Goal: Contribute content: Contribute content

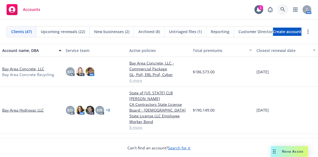
click at [281, 8] on icon at bounding box center [282, 9] width 5 height 5
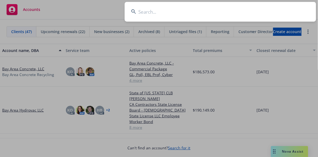
click at [161, 15] on input at bounding box center [220, 12] width 191 height 20
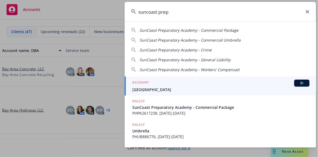
type input "suncoast prep"
click at [158, 89] on span "Suncoast Preparatory Academy" at bounding box center [220, 90] width 177 height 6
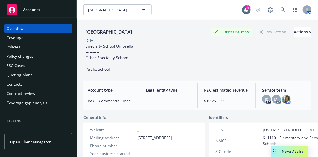
click at [31, 10] on span "Accounts" at bounding box center [31, 10] width 17 height 4
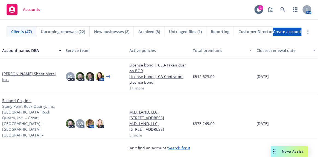
scroll to position [819, 0]
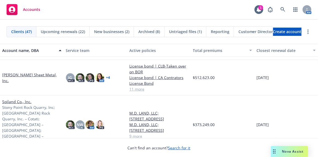
click at [6, 76] on link "[PERSON_NAME] Sheet Metal, Inc." at bounding box center [31, 77] width 59 height 11
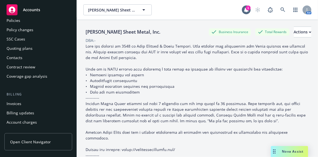
scroll to position [74, 0]
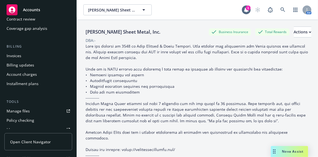
click at [13, 109] on div "Manage files" at bounding box center [18, 111] width 23 height 9
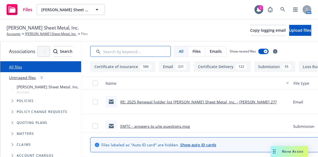
click at [156, 54] on input "Search by keyword..." at bounding box center [130, 51] width 81 height 11
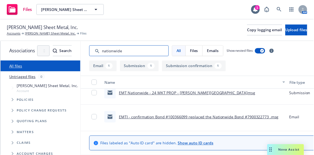
scroll to position [33, 0]
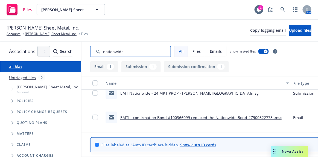
type input "nationwide"
click at [218, 117] on link "EMTI - confirmation Bond #100366099 replaced the Nationwide Bond #7900322773 .m…" at bounding box center [201, 117] width 162 height 5
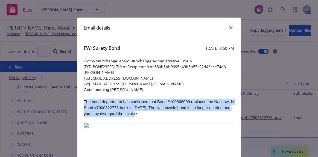
drag, startPoint x: 82, startPoint y: 101, endPoint x: 119, endPoint y: 115, distance: 39.9
click at [119, 115] on p "The bond department has confirmed that Bond #100366099 replaced the Nationwide …" at bounding box center [159, 108] width 150 height 18
copy p "The bond department has confirmed that Bond #100366099 replaced the Nationwide …"
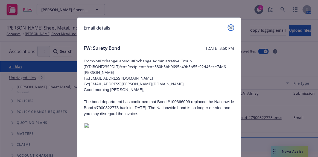
click at [229, 27] on icon "close" at bounding box center [230, 27] width 3 height 3
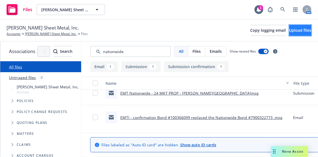
click at [302, 27] on button "Upload files" at bounding box center [300, 30] width 22 height 11
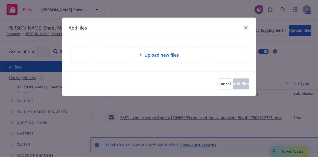
click at [155, 59] on div "Upload new files" at bounding box center [158, 54] width 175 height 15
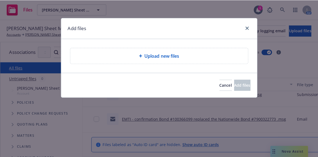
scroll to position [0, 0]
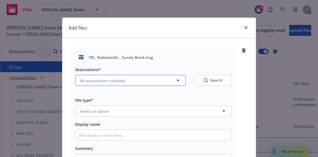
click at [123, 79] on button "No associations selected" at bounding box center [130, 80] width 110 height 11
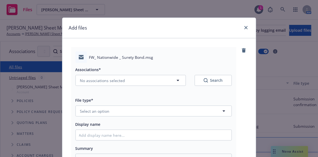
type textarea "x"
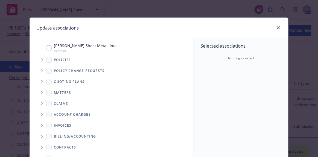
click at [70, 46] on span "[PERSON_NAME] Sheet Metal, Inc." at bounding box center [85, 46] width 62 height 6
checkbox input "true"
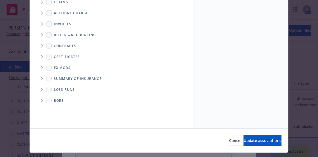
scroll to position [114, 0]
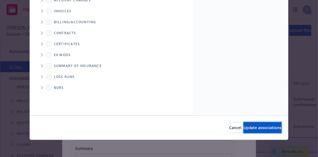
drag, startPoint x: 238, startPoint y: 126, endPoint x: 224, endPoint y: 130, distance: 14.1
click at [243, 128] on span "Update associations" at bounding box center [262, 127] width 38 height 5
type textarea "x"
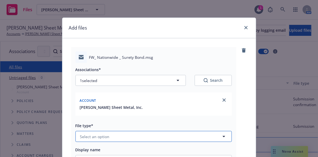
click at [171, 136] on button "Select an option" at bounding box center [153, 136] width 156 height 11
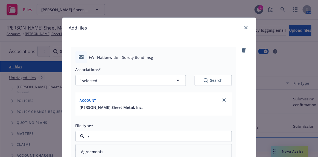
type input "em"
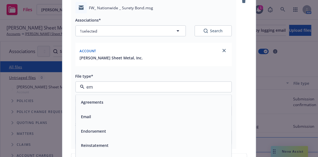
click at [92, 114] on div "Email" at bounding box center [153, 117] width 149 height 8
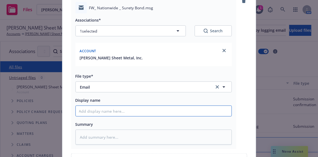
click at [87, 110] on input "Display name" at bounding box center [154, 111] width 156 height 10
type textarea "x"
type input "E"
type textarea "x"
type input "EM"
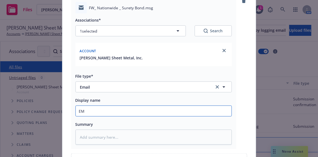
type textarea "x"
type input "EMT"
type textarea "x"
type input "EMTC"
type textarea "x"
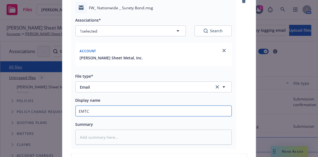
type input "EMTC"
type textarea "x"
type input "EMTC -"
type textarea "x"
type input "EMTC -"
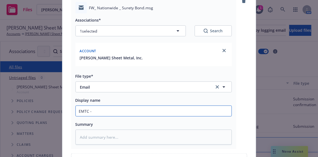
click at [110, 111] on input "EMTC -" at bounding box center [154, 111] width 156 height 10
paste input "Bond #100366099 replaced the Nationwide Bond #7900322773 back in 2017. The Nati…"
type textarea "x"
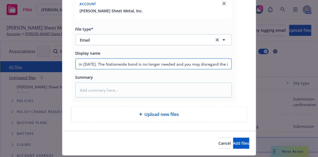
scroll to position [112, 0]
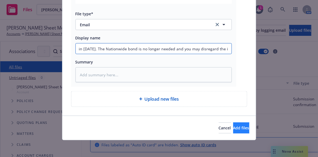
type input "EMTC - Bond #100366099 replaced the Nationwide Bond #7900322773 back in 2017. T…"
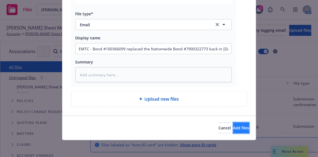
click at [233, 126] on span "Add files" at bounding box center [241, 127] width 16 height 5
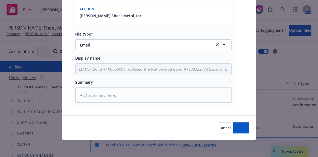
type textarea "x"
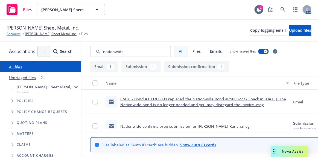
click at [14, 34] on link "Accounts" at bounding box center [14, 33] width 14 height 5
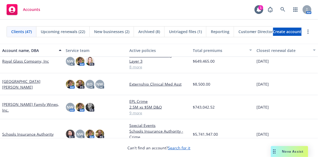
scroll to position [695, 0]
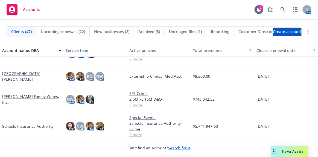
click at [27, 99] on link "[PERSON_NAME] Family Wines, Inc." at bounding box center [31, 98] width 59 height 11
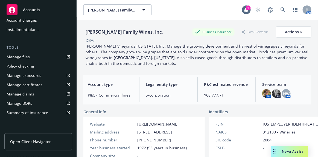
scroll to position [124, 0]
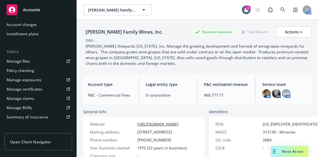
click at [24, 62] on div "Manage files" at bounding box center [18, 61] width 23 height 9
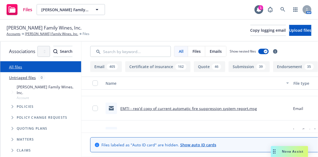
scroll to position [49, 0]
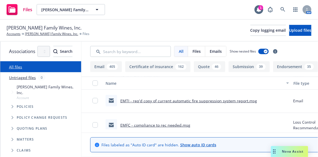
click at [188, 125] on link "EMFC - compliance to rec needed.msg" at bounding box center [155, 124] width 70 height 5
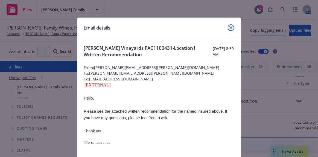
click at [229, 26] on icon "close" at bounding box center [230, 27] width 3 height 3
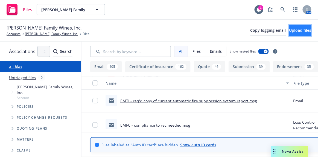
click at [289, 29] on span "Upload files" at bounding box center [300, 30] width 22 height 5
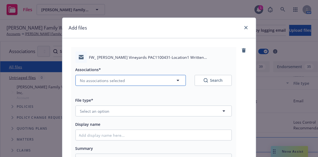
click at [118, 80] on span "No associations selected" at bounding box center [102, 81] width 45 height 6
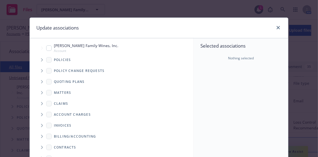
click at [41, 58] on icon "Tree Example" at bounding box center [42, 59] width 2 height 3
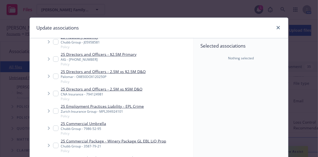
type textarea "x"
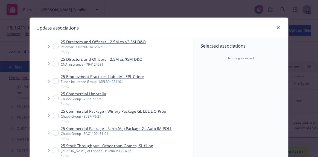
scroll to position [99, 0]
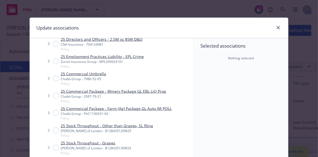
drag, startPoint x: 96, startPoint y: 112, endPoint x: 145, endPoint y: 115, distance: 49.0
click at [96, 112] on div "Chubb Group - PAC1100431-04" at bounding box center [116, 113] width 111 height 5
checkbox input "true"
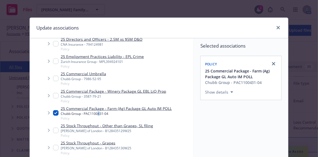
scroll to position [114, 0]
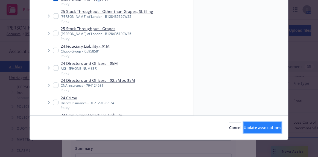
click at [251, 126] on span "Update associations" at bounding box center [262, 127] width 38 height 5
type textarea "x"
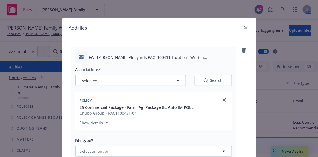
scroll to position [49, 0]
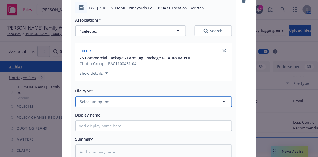
click at [109, 101] on button "Select an option" at bounding box center [153, 101] width 156 height 11
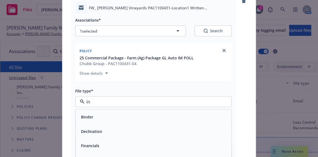
type input "ins"
click at [103, 128] on span "Inspection Report" at bounding box center [98, 131] width 34 height 6
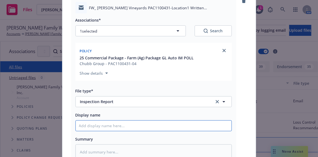
click at [99, 125] on input "Display name" at bounding box center [154, 125] width 156 height 10
type textarea "x"
type input "E"
type textarea "x"
type input "EM"
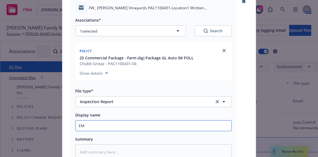
type textarea "x"
type input "EMT"
type textarea "x"
type input "EMTC"
type textarea "x"
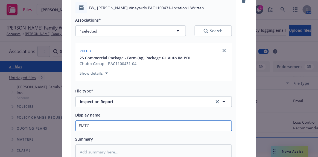
type input "EMTC"
type textarea "x"
type input "EMTC -"
type textarea "x"
type input "EMTC -c"
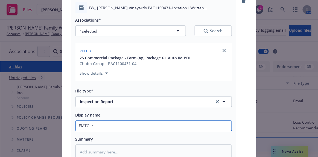
type textarea "x"
type input "EMTC -cp"
type textarea "x"
type input "EMTC -cpy"
type textarea "x"
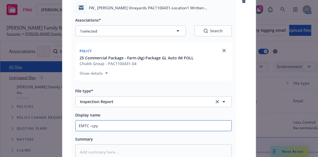
type input "EMTC -cp"
type textarea "x"
type input "EMTC -c"
type textarea "x"
type input "EMTC -"
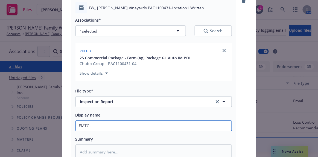
type textarea "x"
type input "EMTC -"
type textarea "x"
type input "EMTC - c"
type textarea "x"
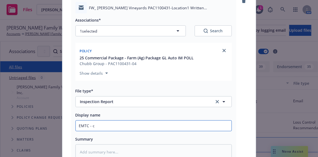
type input "EMTC - co"
type textarea "x"
type input "EMTC - cop"
type textarea "x"
type input "EMTC - copy"
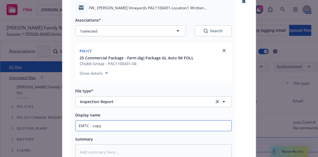
type textarea "x"
type input "EMTC - copy"
type textarea "x"
type input "EMTC - copy o"
type textarea "x"
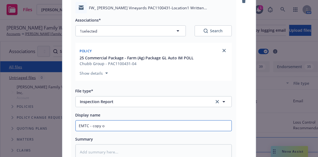
type input "EMTC - copy of"
type textarea "x"
type input "EMTC - copy of"
type textarea "x"
type input "EMTC - copy of 9"
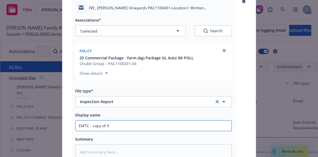
type textarea "x"
type input "EMTC - copy of 9/"
type textarea "x"
type input "EMTC - copy of 9/1"
type textarea "x"
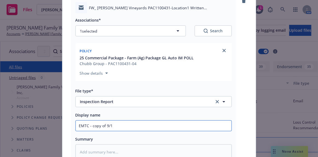
type input "EMTC - copy of 9/10"
type textarea "x"
type input "EMTC - copy of 9/10/"
type textarea "x"
type input "EMTC - copy of 9/10/2"
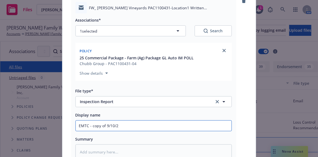
type textarea "x"
type input "EMTC - copy of 9/10/20"
type textarea "x"
type input "EMTC - copy of 9/10/202"
type textarea "x"
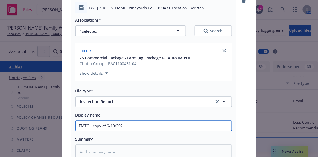
type input "EMTC - copy of 9/10/2025"
type textarea "x"
type input "EMTC - copy of 9/10/2025"
type textarea "x"
type input "EMTC - copy of 9/10/2025 s"
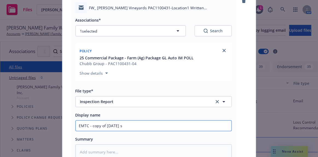
type textarea "x"
type input "EMTC - copy of 9/10/2025 so"
type textarea "x"
type input "EMTC - copy of 9/10/2025 sor"
type textarea "x"
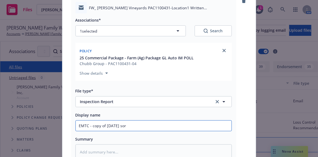
type input "EMTC - copy of 9/10/2025 so"
type textarea "x"
type input "EMTC - copy of 9/10/2025 s"
type textarea "x"
type input "EMTC - copy of 9/10/2025 sp"
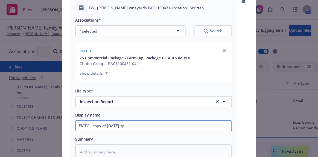
type textarea "x"
type input "EMTC - copy of 9/10/2025 spri"
type textarea "x"
type input "EMTC - copy of 9/10/2025 sprin"
type textarea "x"
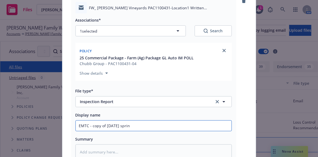
type input "EMTC - copy of 9/10/2025 sprint"
type textarea "x"
type input "EMTC - copy of 9/10/2025 sprint="
type textarea "x"
type input "EMTC - copy of 9/10/2025 sprint"
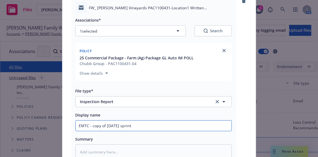
type textarea "x"
type input "EMTC - copy of 9/10/2025 sprin"
type textarea "x"
type input "EMTC - copy of 9/10/2025 sprink"
type textarea "x"
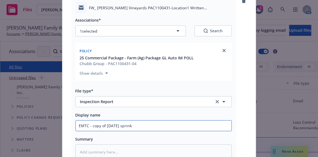
type input "EMTC - copy of 9/10/2025 sprinkl"
type textarea "x"
type input "EMTC - copy of 9/10/2025 sprinkle"
type textarea "x"
type input "EMTC - copy of 9/10/2025 sprinkler"
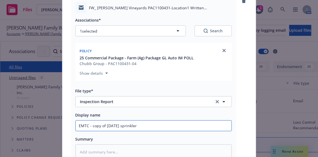
type textarea "x"
type input "EMTC - copy of 9/10/2025 sprinkler r"
type textarea "x"
type input "EMTC - copy of 9/10/2025 sprinkler re"
type textarea "x"
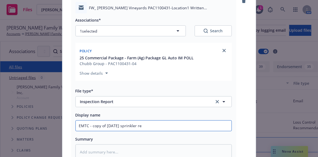
type input "EMTC - copy of 9/10/2025 sprinkler rep"
type textarea "x"
type input "EMTC - copy of 9/10/2025 sprinkler repo"
type textarea "x"
type input "EMTC - copy of 9/10/2025 sprinkler repor"
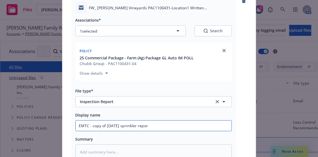
type textarea "x"
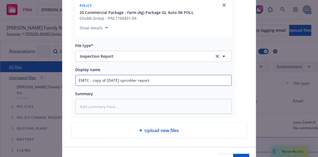
scroll to position [126, 0]
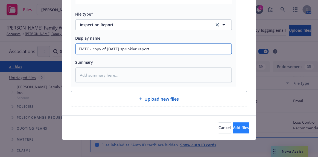
type input "EMTC - copy of 9/10/2025 sprinkler report"
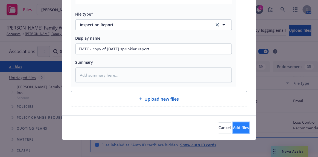
click at [233, 125] on span "Add files" at bounding box center [241, 127] width 16 height 5
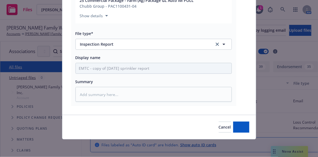
scroll to position [106, 0]
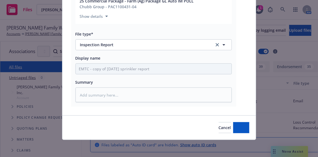
type textarea "x"
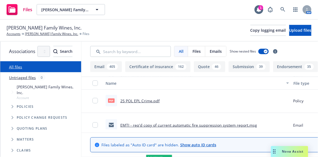
scroll to position [74, 0]
